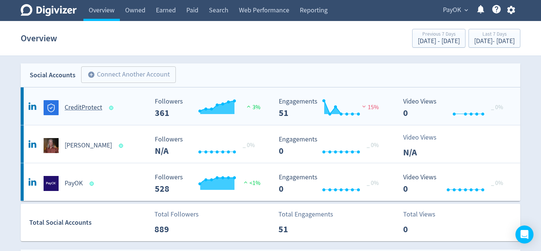
click at [84, 108] on h5 "CreditProtect" at bounding box center [84, 107] width 38 height 9
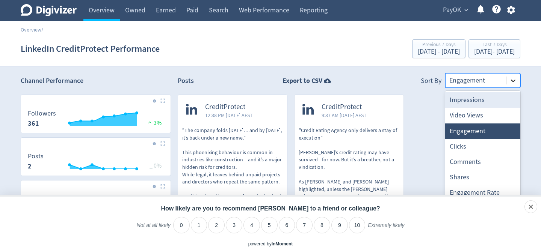
click at [512, 82] on icon at bounding box center [513, 81] width 8 height 8
click at [491, 101] on div "Impressions" at bounding box center [482, 99] width 75 height 15
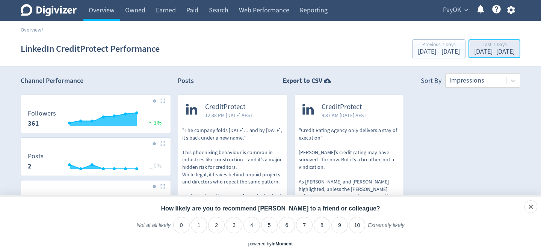
click at [474, 46] on div "Last 7 Days" at bounding box center [494, 45] width 41 height 6
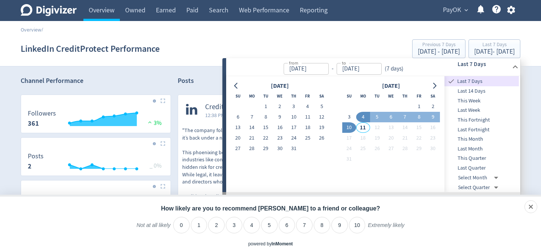
click at [472, 142] on span "This Month" at bounding box center [481, 139] width 74 height 8
type input "[DATE]"
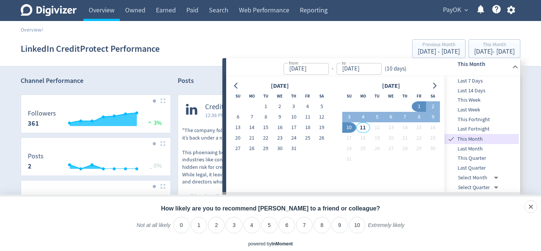
click at [471, 149] on span "Last Month" at bounding box center [481, 149] width 74 height 8
type input "[DATE]"
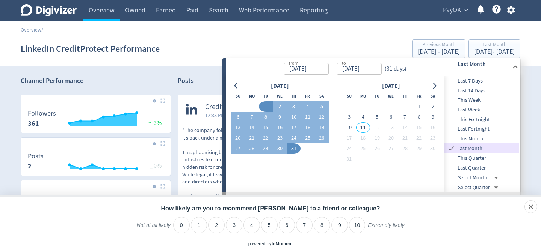
click at [322, 173] on div "[DATE] Su Mo Tu We Th Fr Sa 1 2 3 4 5 6 7 8 9 10 11 12 13 14 15 16 17 18 19 20 …" at bounding box center [335, 134] width 209 height 107
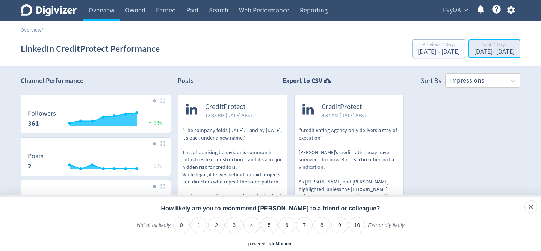
click at [478, 55] on div "[DATE] - [DATE]" at bounding box center [494, 51] width 41 height 7
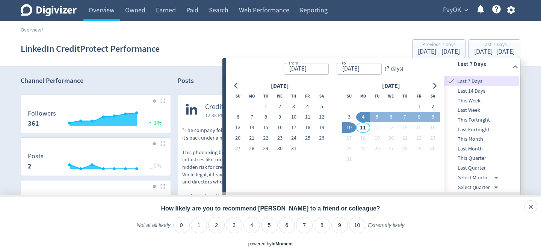
click at [473, 149] on span "Last Month" at bounding box center [481, 149] width 74 height 8
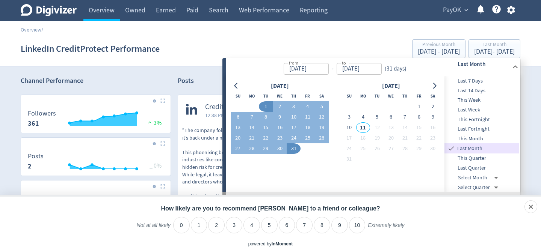
type input "[DATE]"
click at [473, 149] on span "Last Month" at bounding box center [486, 149] width 63 height 8
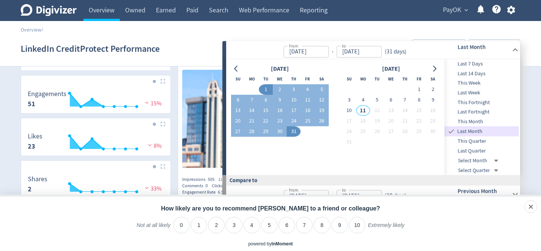
scroll to position [173, 0]
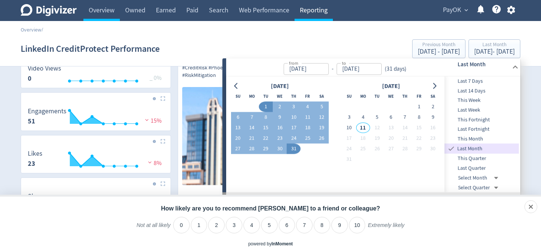
click at [315, 10] on link "Reporting" at bounding box center [313, 10] width 38 height 21
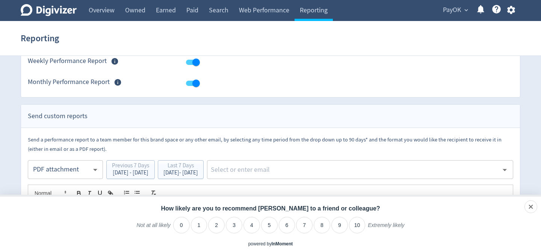
scroll to position [91, 0]
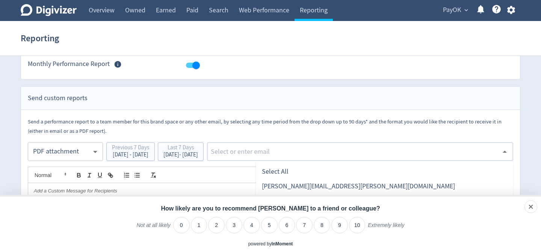
click at [292, 151] on input "text" at bounding box center [354, 151] width 288 height 11
type input "[PERSON_NAME][EMAIL_ADDRESS][PERSON_NAME][DOMAIN_NAME]"
click at [474, 125] on div "Send a performance report to a team member for this brand space or any other em…" at bounding box center [270, 126] width 485 height 19
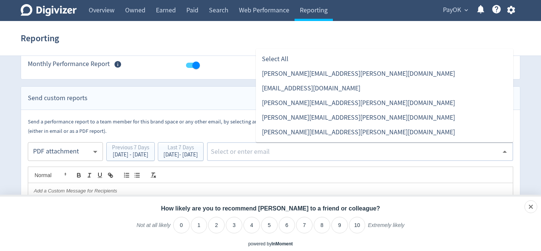
click at [377, 151] on input "text" at bounding box center [354, 151] width 288 height 11
click at [338, 135] on li "[PERSON_NAME][EMAIL_ADDRESS][PERSON_NAME][DOMAIN_NAME]" at bounding box center [384, 132] width 257 height 15
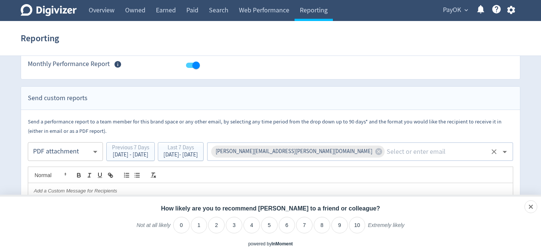
click at [257, 179] on div at bounding box center [270, 175] width 485 height 16
click at [526, 207] on div "dismiss" at bounding box center [521, 207] width 18 height 8
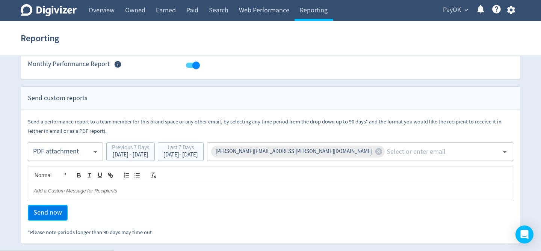
click at [52, 213] on span "Send now" at bounding box center [47, 212] width 29 height 7
